Goal: Contribute content: Contribute content

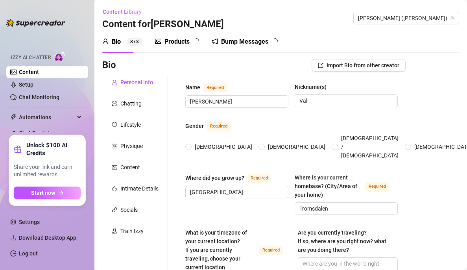
type input "[PERSON_NAME]"
type input "Val"
type input "[GEOGRAPHIC_DATA]"
type input "Tromsdalen"
type input "[DEMOGRAPHIC_DATA]"
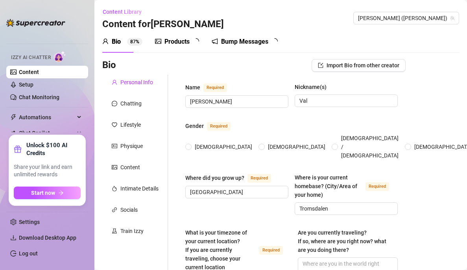
type input "Single"
type input "3"
type input "nei"
type input "2 katter"
type input "jobber med onlyfans"
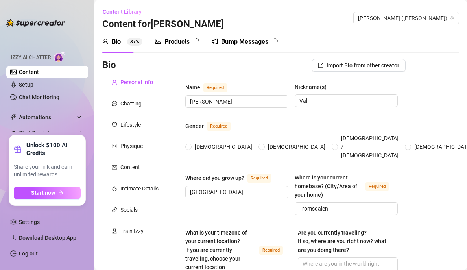
type input "helsefagarbeider"
type input "fagbrev"
type textarea "Målet mitt er å komme meg inn i eiendomsbransjen, bygge stabil økonomi og skape…"
type textarea "Jeg hadde en jobb den dagen: å kjøpe melk og ikke rote det til. Så jeg gikk inn…"
type textarea "Jeg legger merke til detaljer andre ofte overser. Enten det er stemninger i et …"
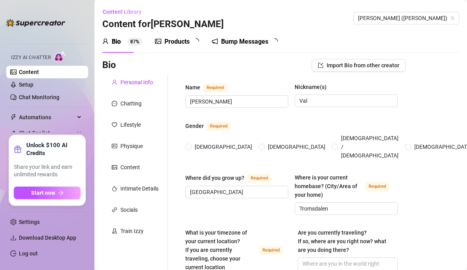
type textarea "Jeg ønsker at kundene skal få en følelse av at jeg er ekte og genuin, og minst …"
radio input "true"
type input "[DATE]"
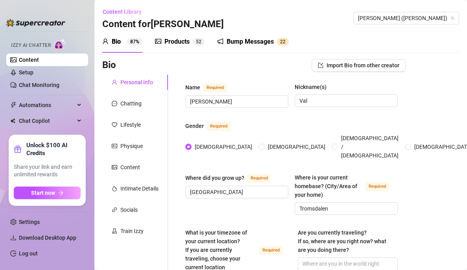
scroll to position [18, 0]
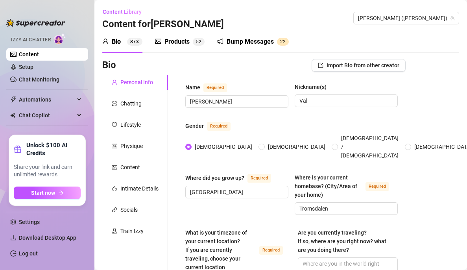
click at [193, 41] on sup "5 2" at bounding box center [199, 42] width 12 height 8
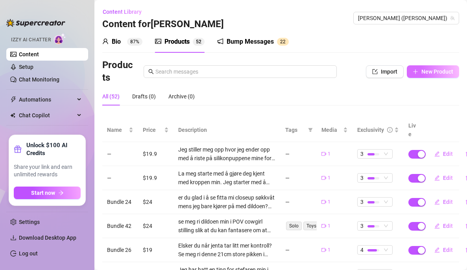
click at [423, 68] on button "New Product" at bounding box center [432, 71] width 52 height 13
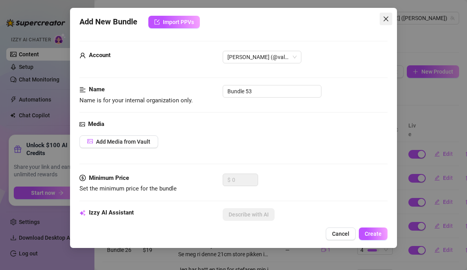
click at [386, 19] on icon "close" at bounding box center [385, 19] width 6 height 6
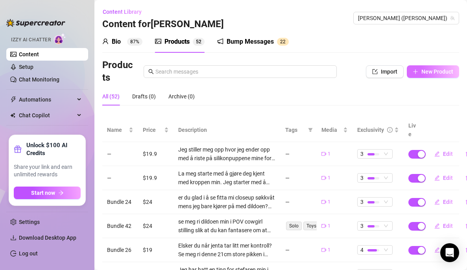
click at [414, 74] on button "New Product" at bounding box center [432, 71] width 52 height 13
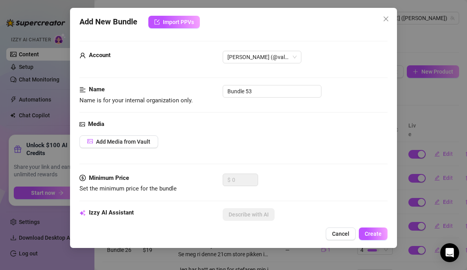
scroll to position [121, 0]
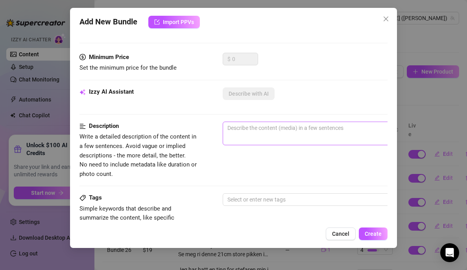
click at [239, 135] on span "0 / 1000" at bounding box center [360, 133] width 275 height 24
click at [236, 126] on textarea at bounding box center [360, 128] width 274 height 12
paste textarea "Jeg airdropped nudes til en tilfeldig mann jeg møtte på stranden og lot gjøre s…"
type textarea "Jeg airdropped nudes til en tilfeldig mann jeg møtte på stranden og lot gjøre s…"
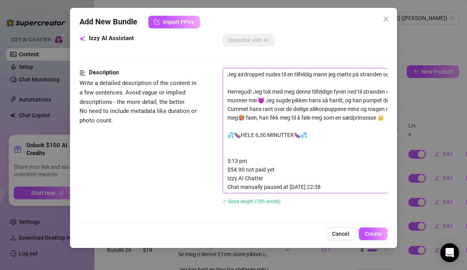
scroll to position [175, 0]
drag, startPoint x: 330, startPoint y: 188, endPoint x: 217, endPoint y: 157, distance: 117.9
click at [217, 157] on div "Description Write a detailed description of the content in a few sentences. Avo…" at bounding box center [233, 141] width 308 height 146
type textarea "Jeg airdropped nudes til en tilfeldig mann jeg møtte på stranden og lot gjøre s…"
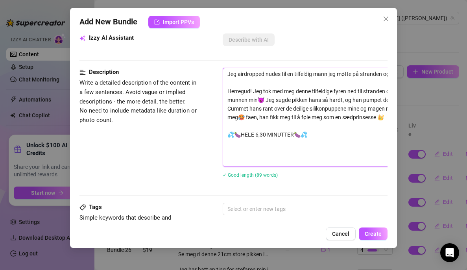
type textarea "Jeg airdropped nudes til en tilfeldig mann jeg møtte på stranden og lot gjøre s…"
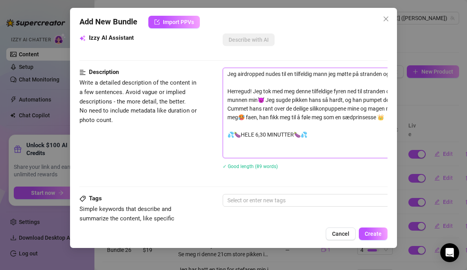
type textarea "Jeg airdropped nudes til en tilfeldig mann jeg møtte på stranden og lot gjøre s…"
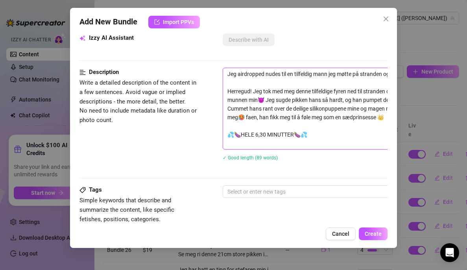
type textarea "Jeg airdropped nudes til en tilfeldig mann jeg møtte på stranden og lot gjøre s…"
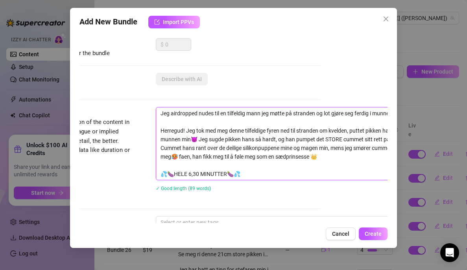
scroll to position [136, 67]
drag, startPoint x: 159, startPoint y: 112, endPoint x: 245, endPoint y: 171, distance: 104.3
click at [245, 171] on textarea "Jeg airdropped nudes til en tilfeldig mann jeg møtte på stranden og lot gjøre s…" at bounding box center [293, 143] width 274 height 72
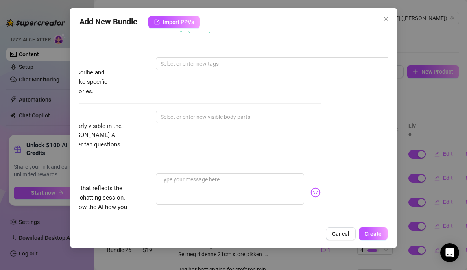
scroll to position [308, 67]
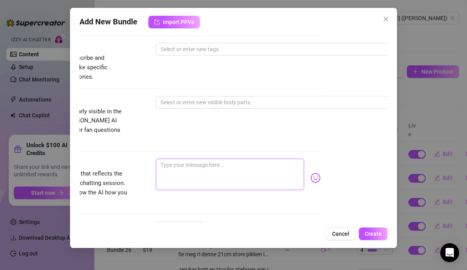
type textarea "Jeg airdropped nudes til en tilfeldig mann jeg møtte på stranden og lot gjøre s…"
click at [205, 163] on textarea at bounding box center [230, 173] width 148 height 31
paste textarea "Jeg airdropped nudes til en tilfeldig mann jeg møtte på stranden og lot gjøre s…"
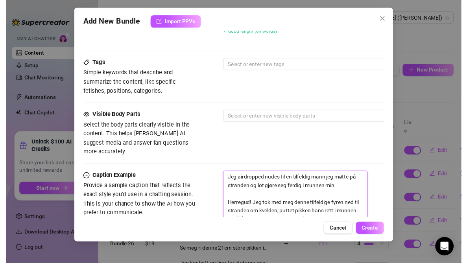
scroll to position [281, 0]
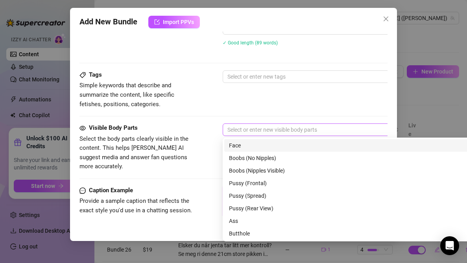
click at [259, 129] on div at bounding box center [356, 129] width 264 height 11
type textarea "Jeg airdropped nudes til en tilfeldig mann jeg møtte på stranden og lot gjøre s…"
click at [253, 145] on div "Face" at bounding box center [360, 145] width 263 height 9
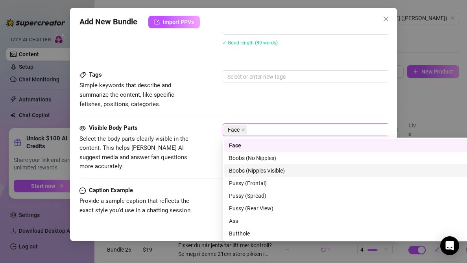
click at [259, 171] on div "Boobs (Nipples Visible)" at bounding box center [360, 170] width 263 height 9
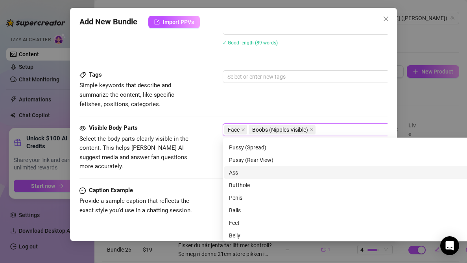
scroll to position [49, 0]
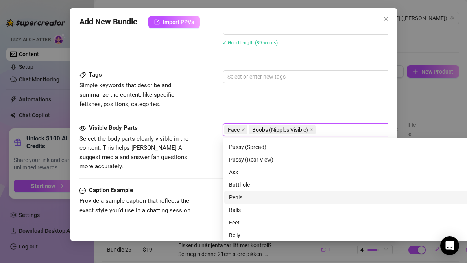
click at [238, 196] on div "Penis" at bounding box center [360, 197] width 263 height 9
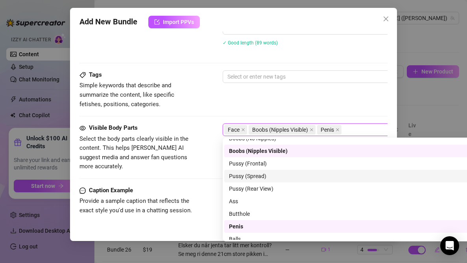
scroll to position [50, 0]
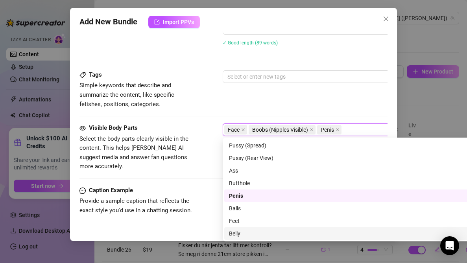
click at [241, 233] on div "Belly" at bounding box center [360, 233] width 263 height 9
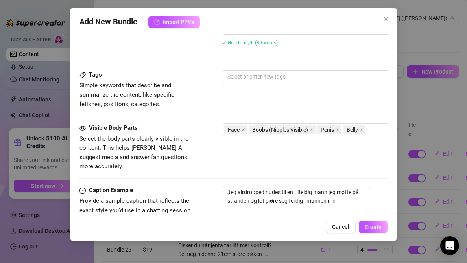
click at [273, 93] on div "Tags Simple keywords that describe and summarize the content, like specific fet…" at bounding box center [233, 89] width 308 height 39
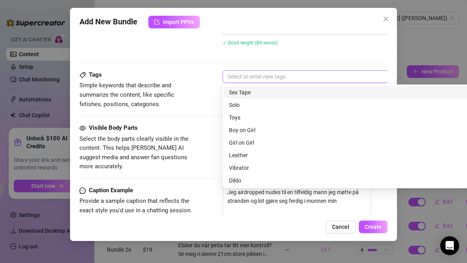
click at [268, 79] on div at bounding box center [356, 76] width 264 height 11
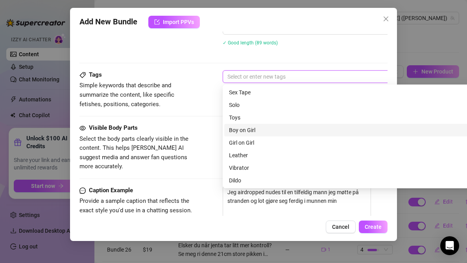
click at [246, 129] on div "Boy on Girl" at bounding box center [360, 130] width 263 height 9
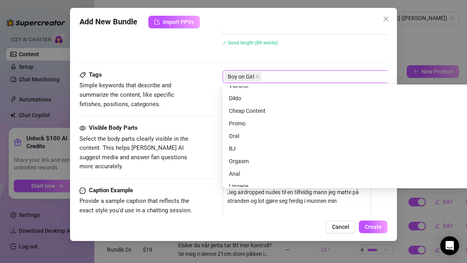
scroll to position [83, 0]
click at [239, 134] on div "Oral" at bounding box center [360, 135] width 263 height 9
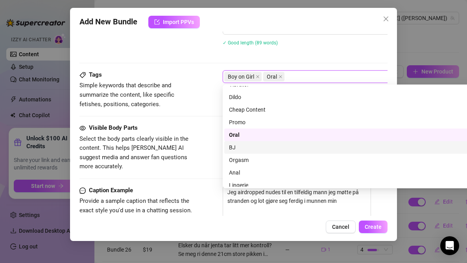
click at [236, 148] on div "BJ" at bounding box center [360, 147] width 263 height 9
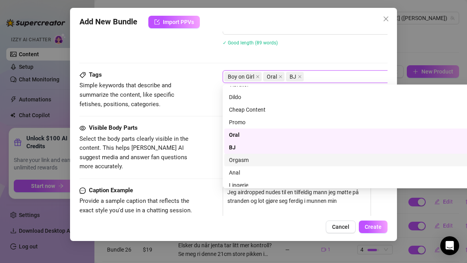
click at [241, 159] on div "Orgasm" at bounding box center [360, 160] width 263 height 9
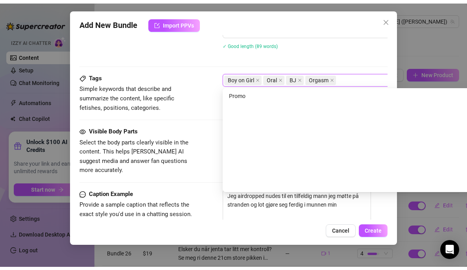
scroll to position [0, 0]
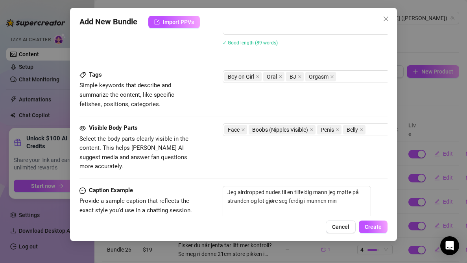
click at [207, 56] on div "Description Write a detailed description of the content in a few sentences. Avo…" at bounding box center [233, 15] width 308 height 109
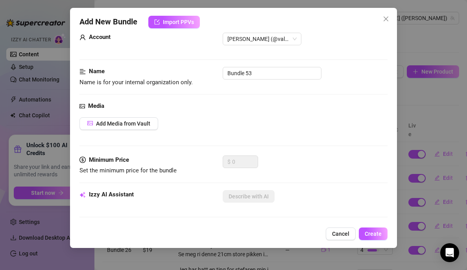
scroll to position [18, 0]
click at [132, 123] on span "Add Media from Vault" at bounding box center [123, 124] width 54 height 6
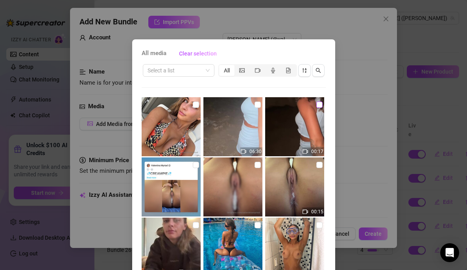
click at [316, 104] on input "checkbox" at bounding box center [319, 104] width 6 height 6
checkbox input "true"
click at [254, 103] on input "checkbox" at bounding box center [257, 104] width 6 height 6
checkbox input "true"
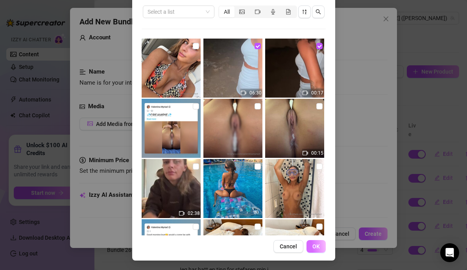
click at [316, 243] on button "OK" at bounding box center [315, 246] width 19 height 13
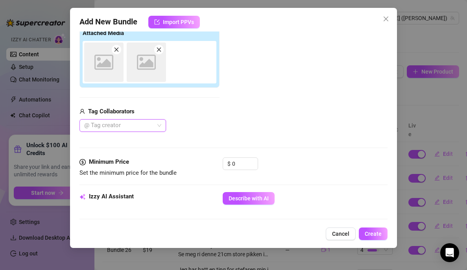
scroll to position [130, 0]
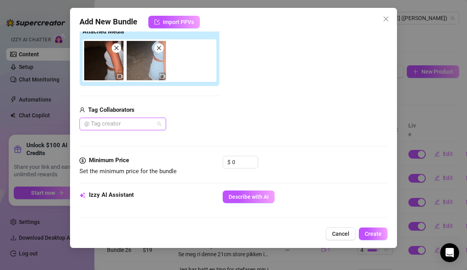
click at [151, 123] on div at bounding box center [118, 123] width 75 height 11
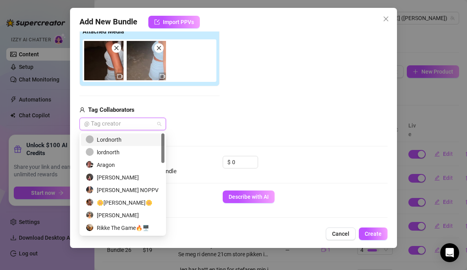
click at [116, 139] on div "Lordnorth" at bounding box center [123, 139] width 74 height 9
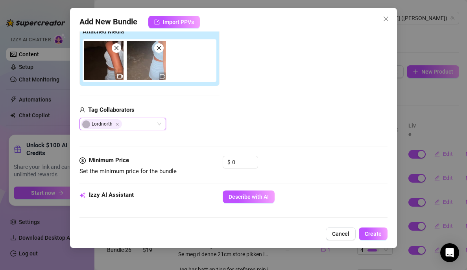
click at [218, 106] on div "Tag Collaborators" at bounding box center [149, 109] width 140 height 9
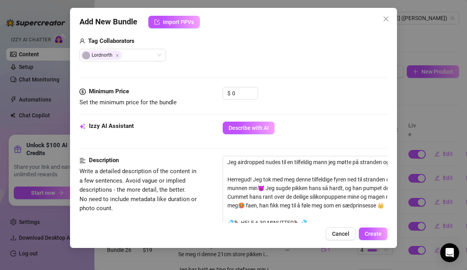
scroll to position [198, 0]
click at [238, 91] on input "0" at bounding box center [245, 94] width 26 height 12
click at [289, 105] on div "$ 4490" at bounding box center [305, 97] width 165 height 20
click at [245, 92] on input "4490" at bounding box center [245, 94] width 26 height 12
type input "44"
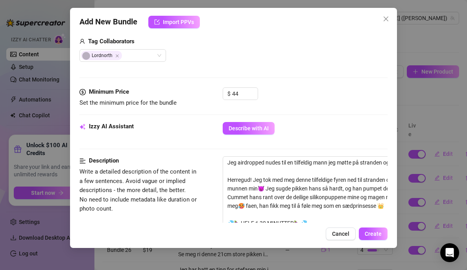
click at [312, 105] on div "$ 44" at bounding box center [305, 97] width 165 height 20
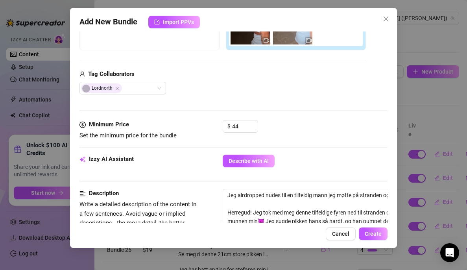
scroll to position [66, 0]
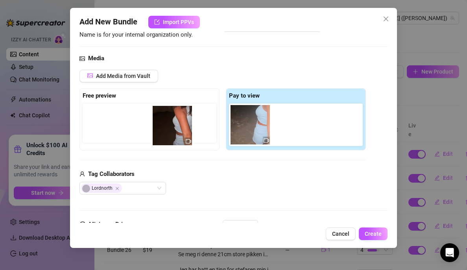
drag, startPoint x: 250, startPoint y: 130, endPoint x: 168, endPoint y: 131, distance: 82.6
click at [168, 131] on div "Free preview Pay to view" at bounding box center [222, 119] width 286 height 62
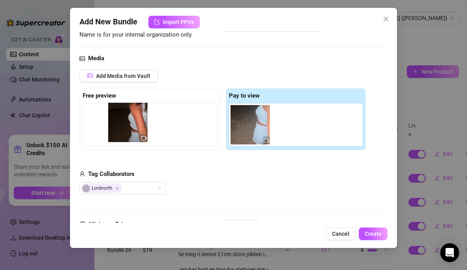
drag, startPoint x: 252, startPoint y: 123, endPoint x: 126, endPoint y: 120, distance: 126.6
click at [126, 120] on div "Free preview Pay to view" at bounding box center [222, 119] width 286 height 62
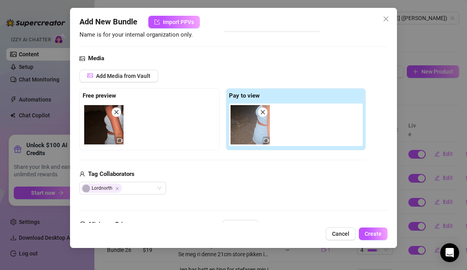
click at [108, 140] on img at bounding box center [103, 124] width 39 height 39
click at [248, 125] on img at bounding box center [249, 124] width 39 height 39
click at [128, 77] on span "Add Media from Vault" at bounding box center [123, 76] width 54 height 6
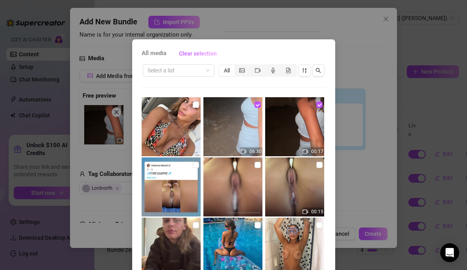
click at [344, 66] on div "All media Clear selection Select a list All 06:30 00:17 00:15 02:38 02:25 00:42…" at bounding box center [233, 135] width 467 height 270
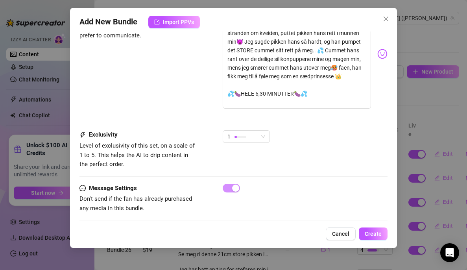
scroll to position [588, 0]
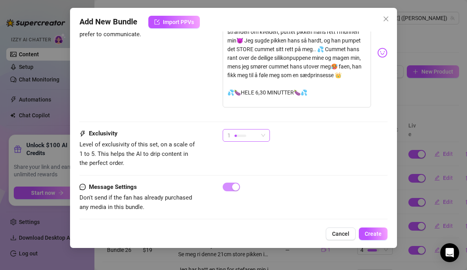
click at [256, 130] on div "1" at bounding box center [242, 135] width 31 height 12
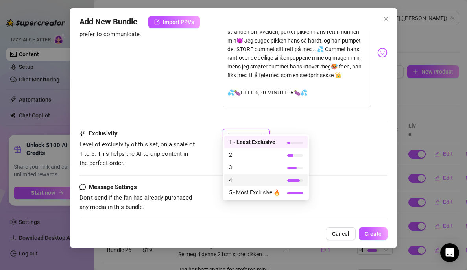
click at [251, 180] on span "4" at bounding box center [254, 179] width 51 height 9
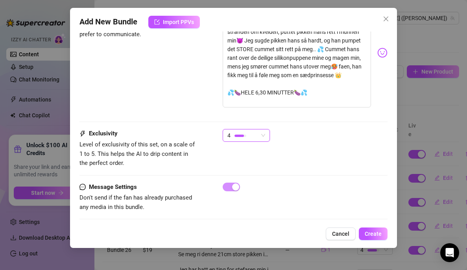
scroll to position [589, 0]
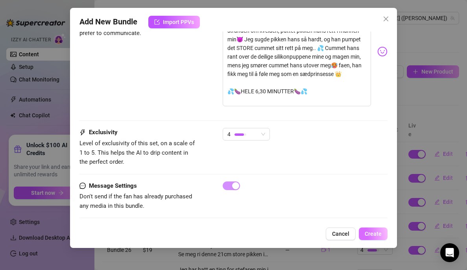
click at [373, 232] on span "Create" at bounding box center [372, 233] width 17 height 6
